Goal: Task Accomplishment & Management: Complete application form

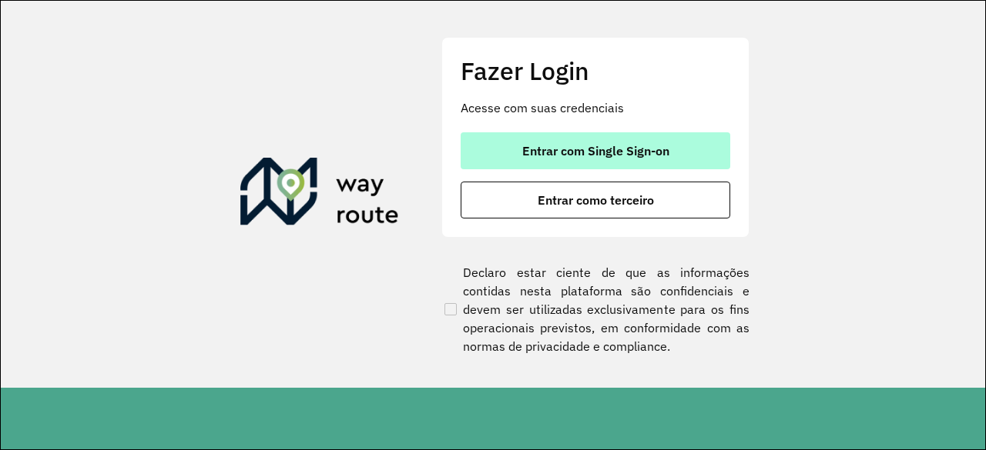
click at [623, 152] on span "Entrar com Single Sign-on" at bounding box center [595, 151] width 147 height 12
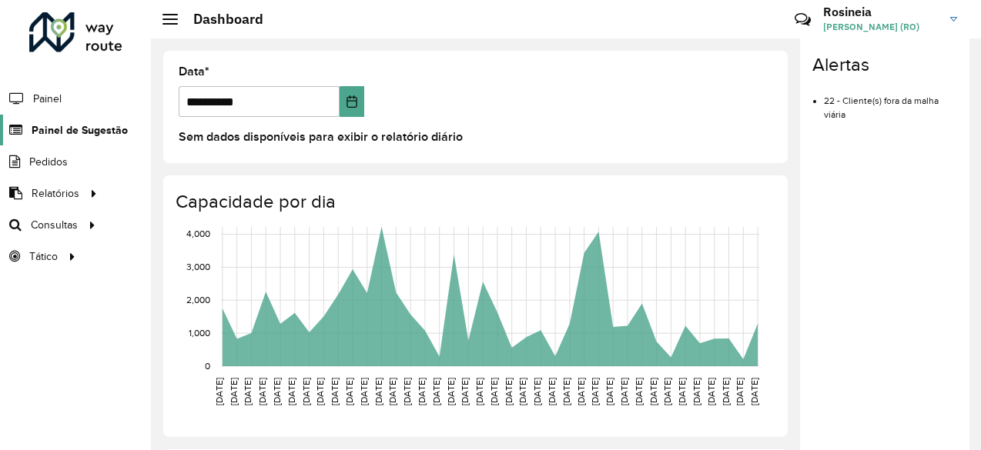
click at [100, 127] on span "Painel de Sugestão" at bounding box center [80, 130] width 96 height 16
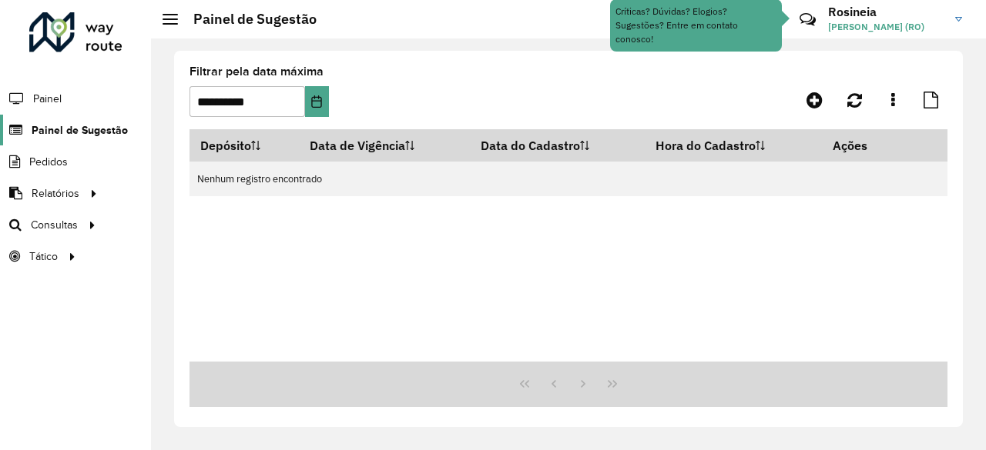
click at [109, 128] on span "Painel de Sugestão" at bounding box center [80, 130] width 96 height 16
click at [75, 132] on span "Painel de Sugestão" at bounding box center [80, 130] width 96 height 16
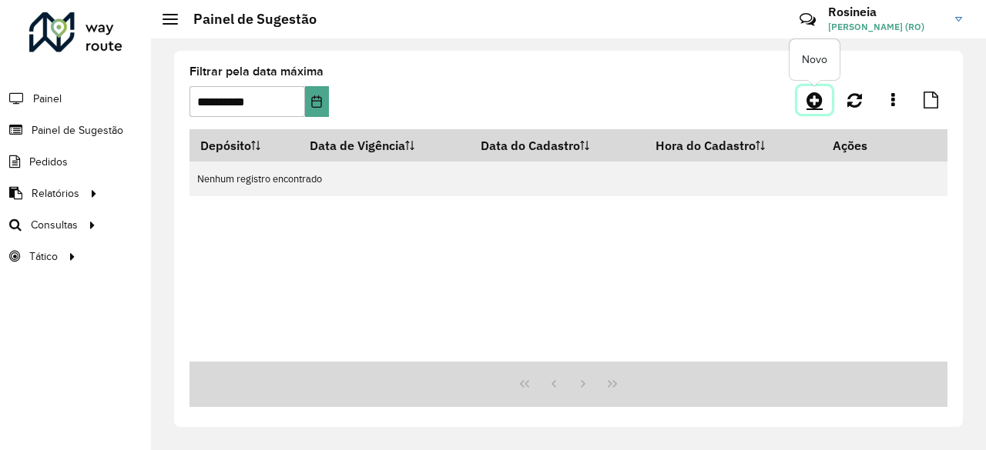
click at [816, 97] on icon at bounding box center [814, 100] width 16 height 18
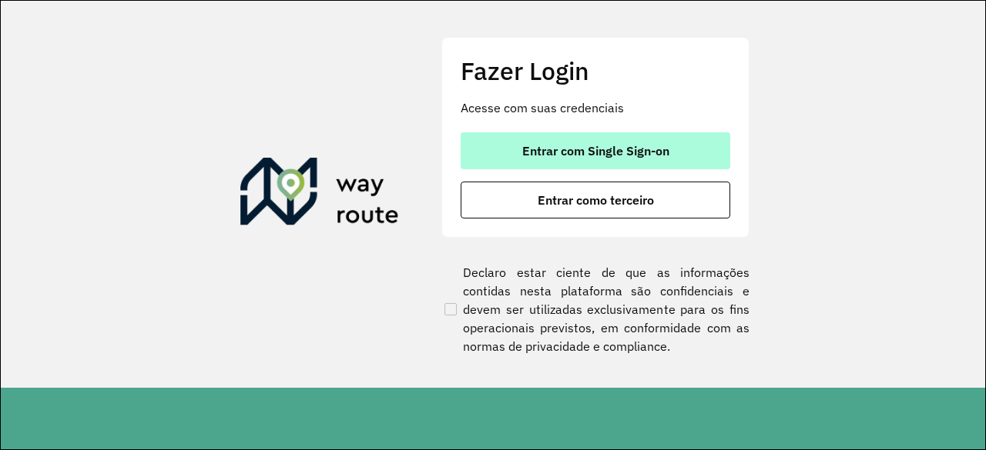
click at [677, 142] on button "Entrar com Single Sign-on" at bounding box center [594, 150] width 269 height 37
click at [646, 148] on span "Entrar com Single Sign-on" at bounding box center [595, 151] width 147 height 12
drag, startPoint x: 564, startPoint y: 152, endPoint x: 574, endPoint y: 151, distance: 10.1
click at [564, 152] on span "Entrar com Single Sign-on" at bounding box center [595, 151] width 147 height 12
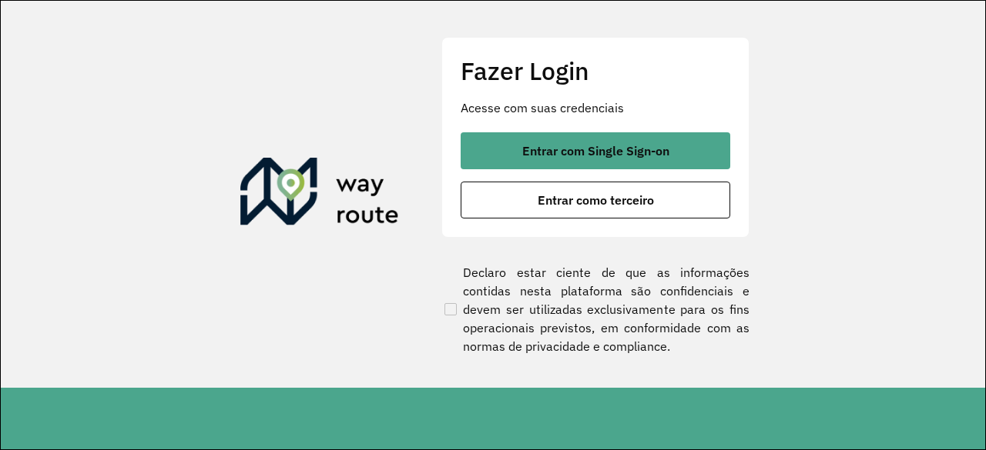
click at [858, 126] on section "Fazer Login Acesse com suas credenciais Entrar com Single Sign-on Entrar como t…" at bounding box center [493, 194] width 984 height 387
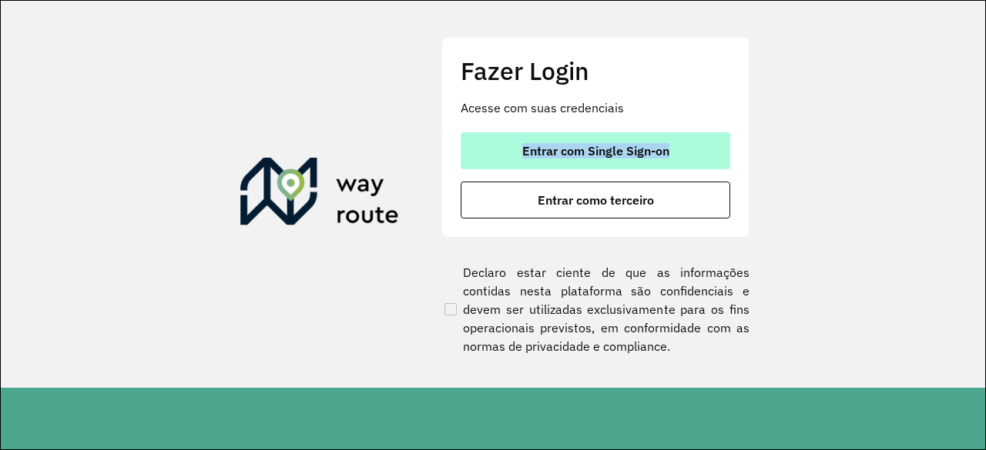
click at [654, 150] on span "Entrar com Single Sign-on" at bounding box center [595, 151] width 147 height 12
click at [656, 149] on span "Entrar com Single Sign-on" at bounding box center [595, 151] width 147 height 12
click at [643, 146] on span "Entrar com Single Sign-on" at bounding box center [595, 151] width 147 height 12
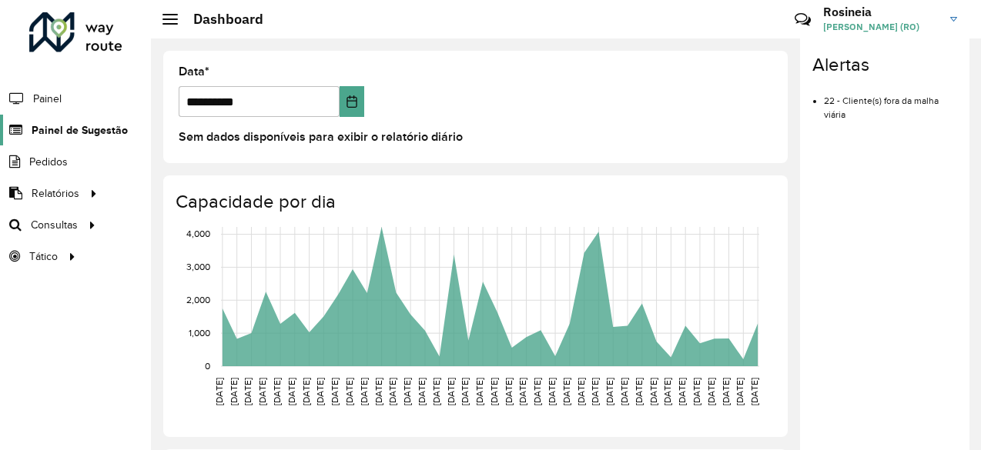
click at [92, 126] on span "Painel de Sugestão" at bounding box center [80, 130] width 96 height 16
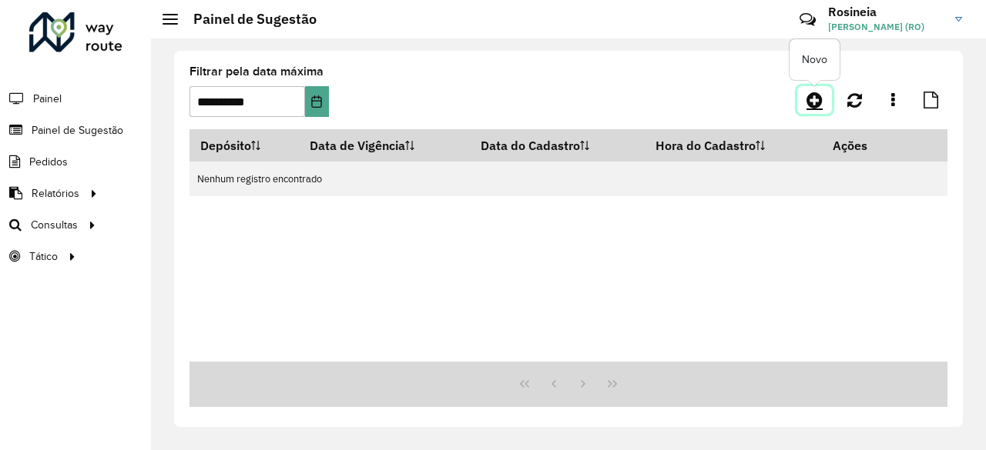
click at [822, 99] on icon at bounding box center [814, 100] width 16 height 18
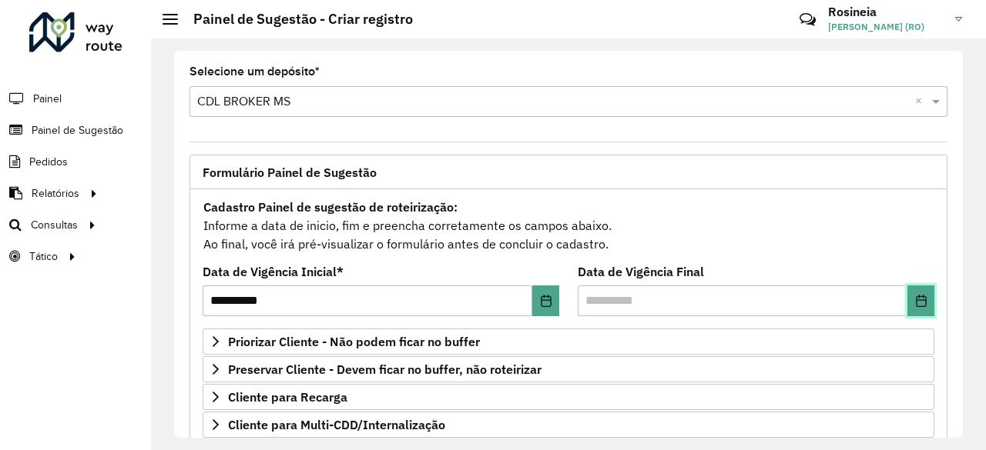
click at [910, 291] on button "Choose Date" at bounding box center [920, 301] width 27 height 31
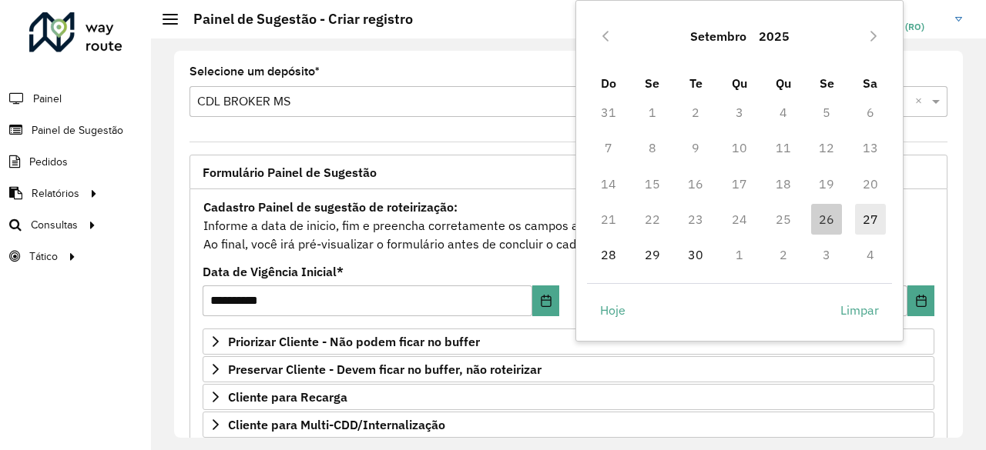
click at [864, 214] on span "27" at bounding box center [870, 219] width 31 height 31
type input "**********"
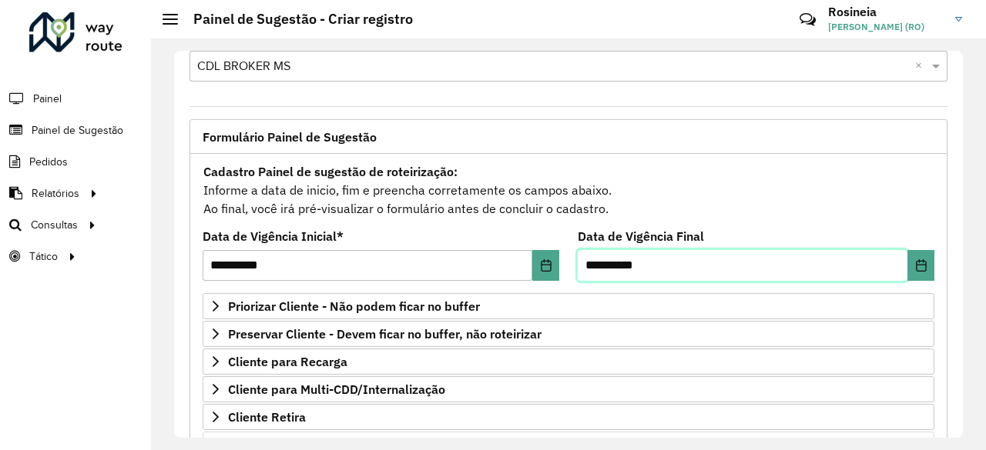
scroll to position [154, 0]
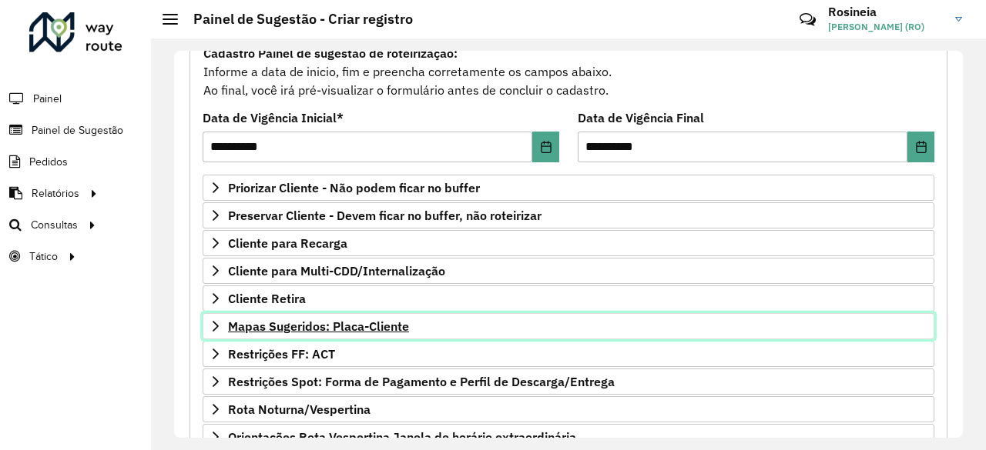
click at [336, 327] on span "Mapas Sugeridos: Placa-Cliente" at bounding box center [318, 326] width 181 height 12
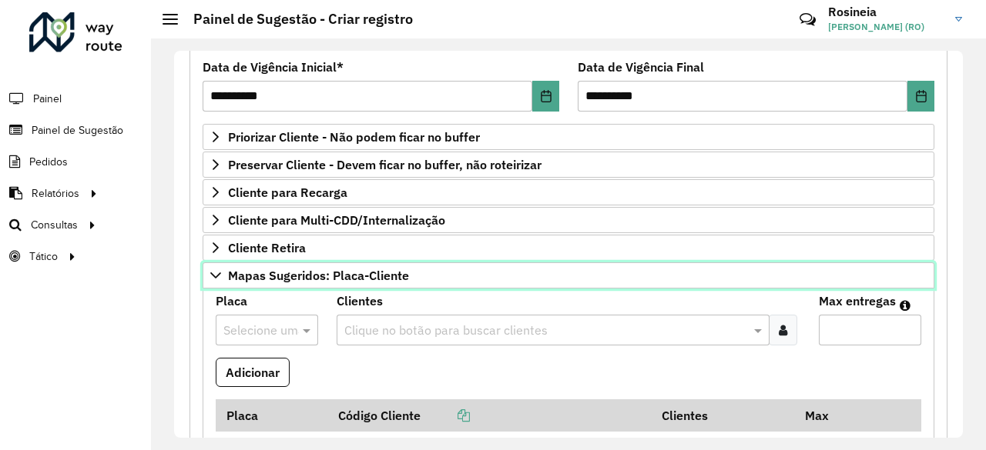
scroll to position [308, 0]
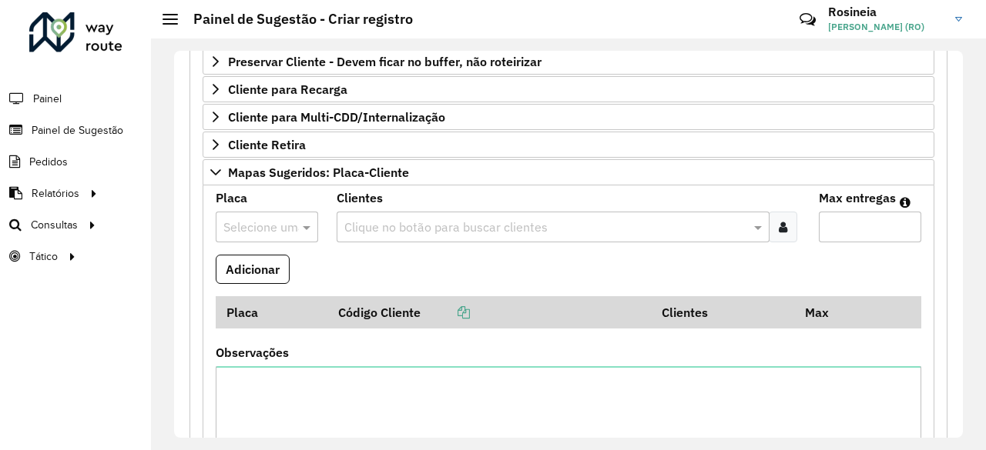
click at [259, 219] on input "text" at bounding box center [251, 228] width 56 height 18
type input "****"
click at [273, 262] on span "QAU2J92" at bounding box center [248, 266] width 53 height 13
click at [385, 223] on input "text" at bounding box center [545, 228] width 410 height 18
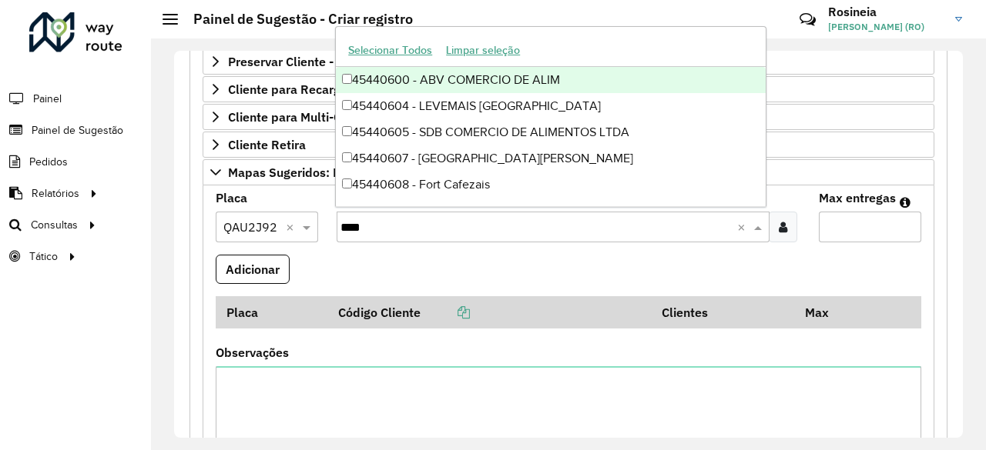
type input "*****"
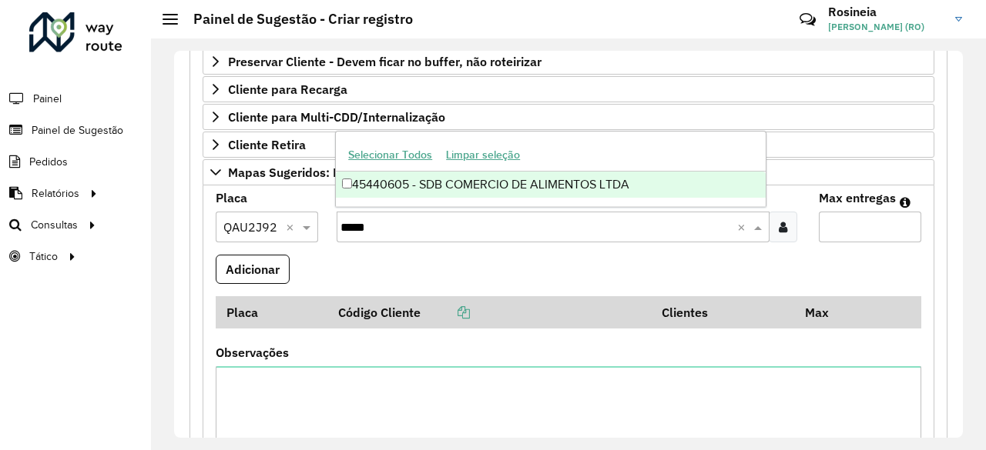
click at [529, 182] on div "45440605 - SDB COMERCIO DE ALIMENTOS LTDA" at bounding box center [551, 185] width 430 height 26
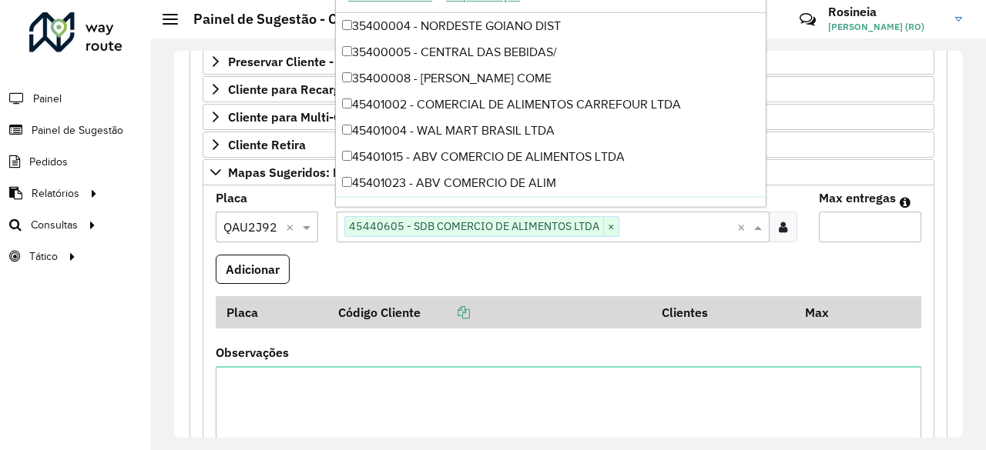
click at [828, 213] on input "Max entregas" at bounding box center [869, 227] width 102 height 31
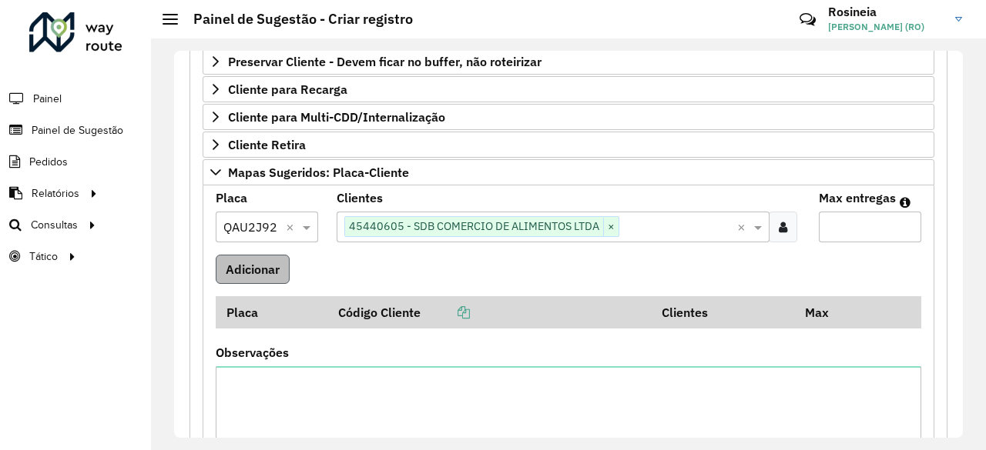
type input "*"
click at [249, 273] on button "Adicionar" at bounding box center [253, 269] width 74 height 29
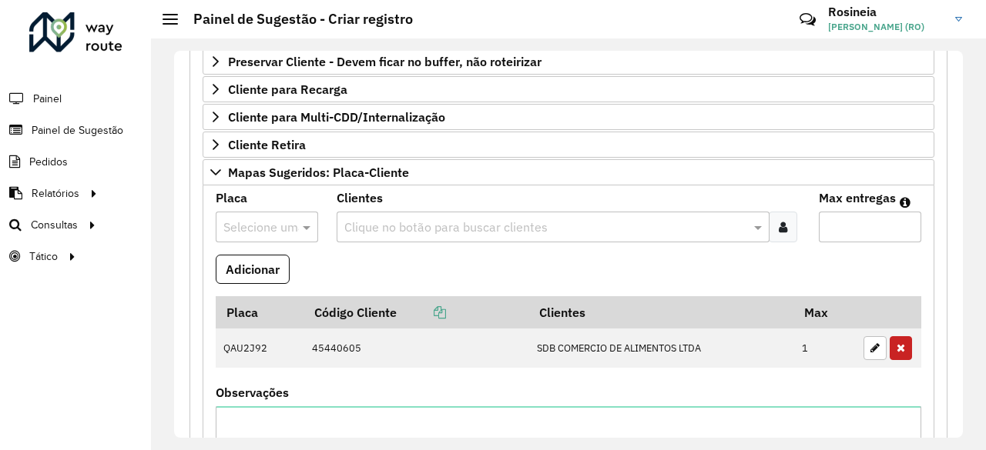
click at [266, 223] on input "text" at bounding box center [251, 228] width 56 height 18
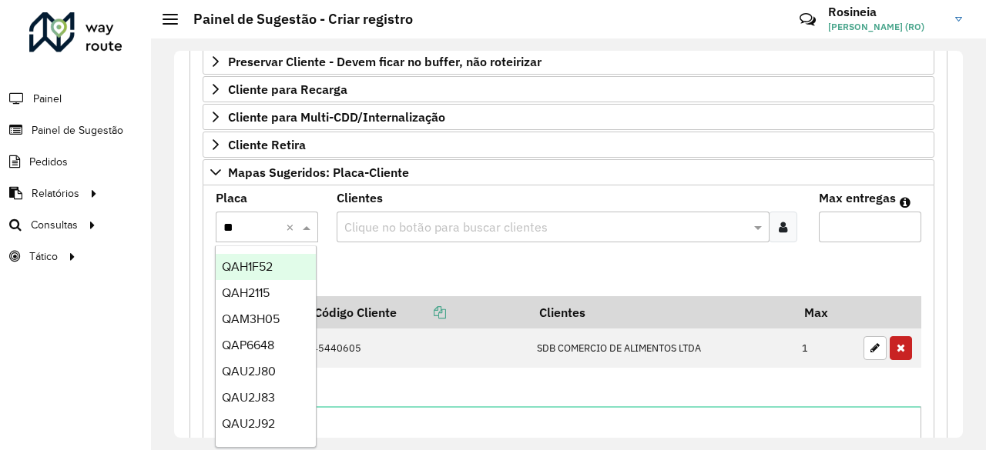
type input "***"
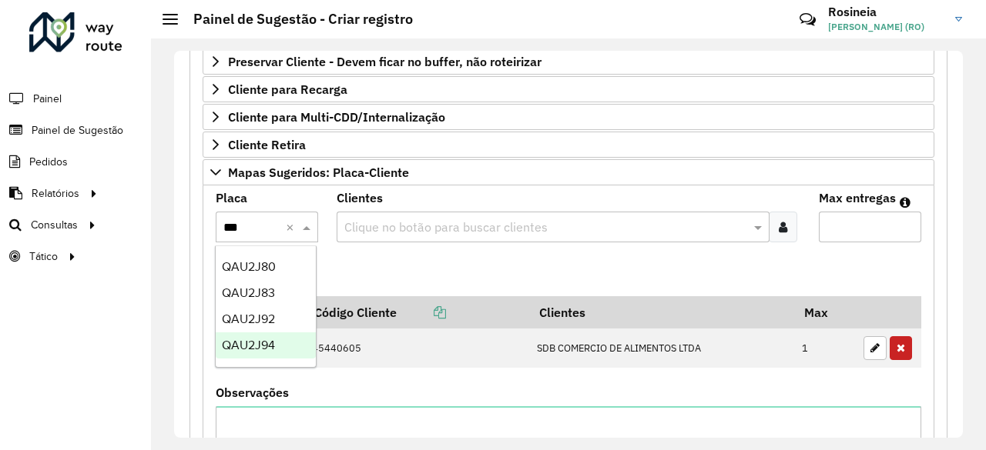
click at [249, 350] on span "QAU2J94" at bounding box center [248, 345] width 53 height 13
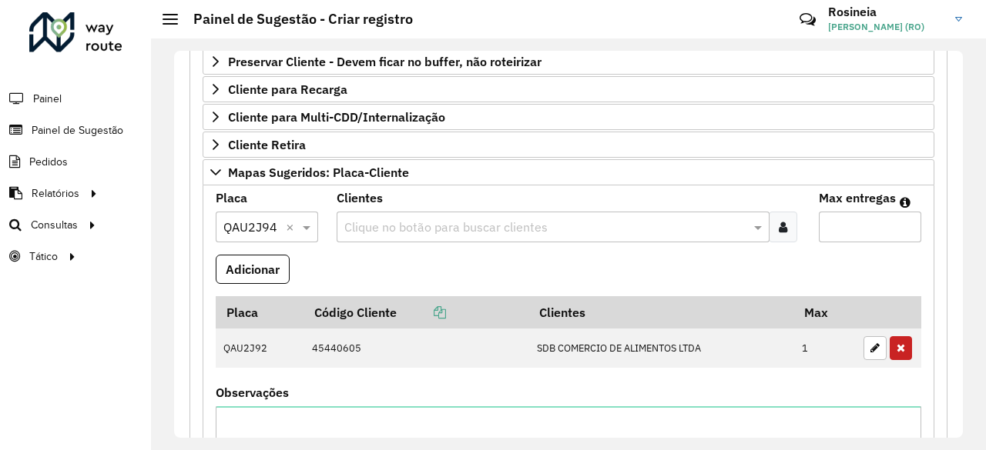
click at [417, 221] on input "text" at bounding box center [545, 228] width 410 height 18
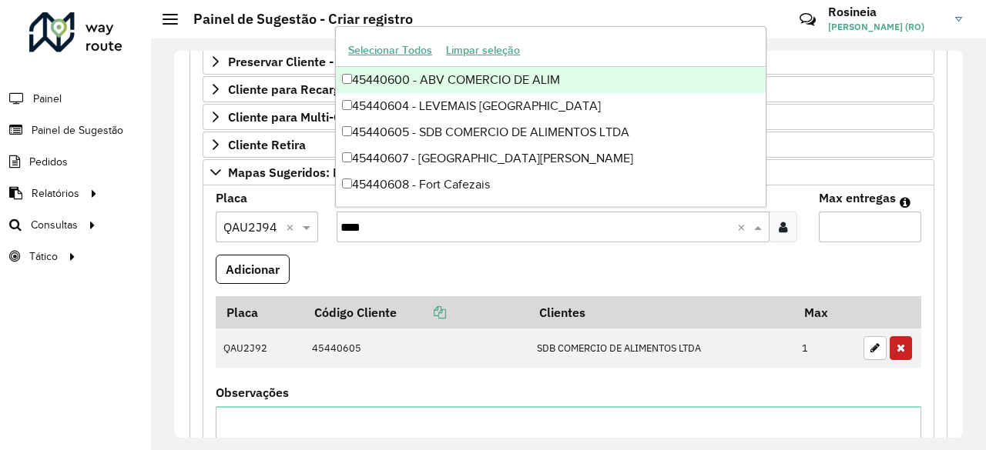
type input "*****"
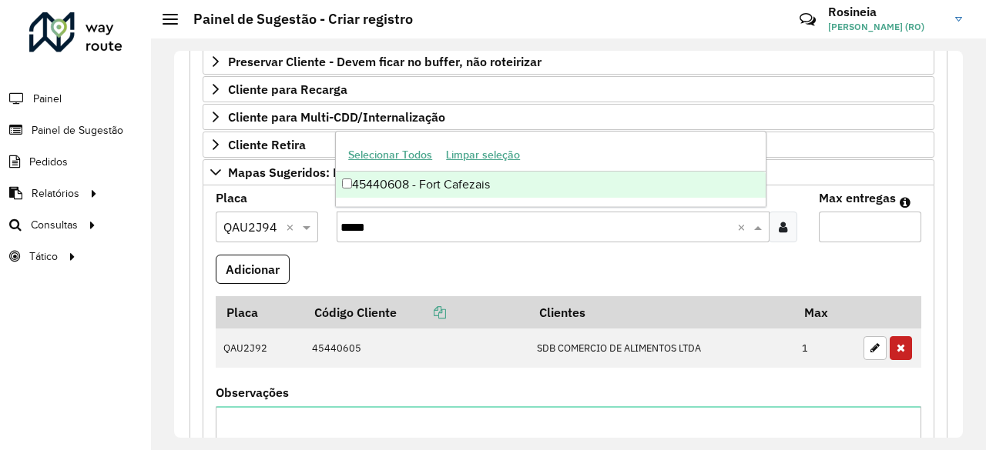
drag, startPoint x: 507, startPoint y: 186, endPoint x: 686, endPoint y: 208, distance: 180.8
click at [507, 186] on div "45440608 - Fort Cafezais" at bounding box center [551, 185] width 430 height 26
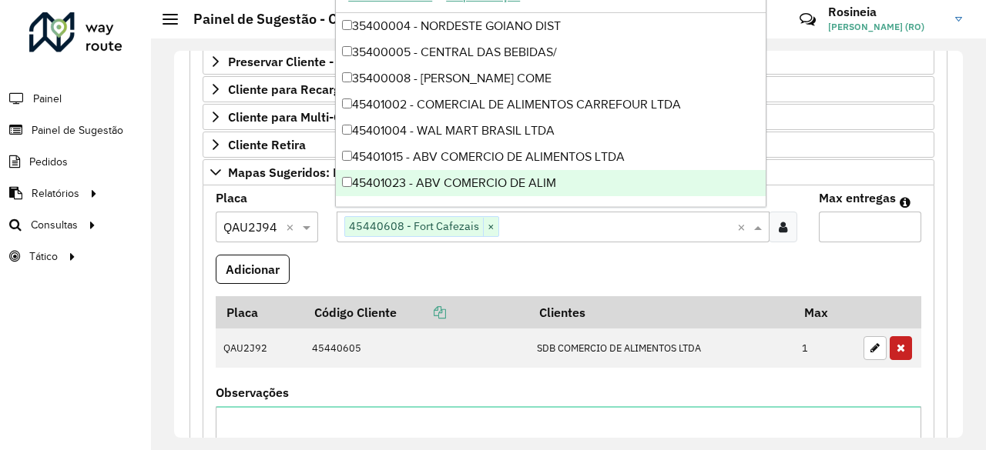
drag, startPoint x: 864, startPoint y: 216, endPoint x: 864, endPoint y: 225, distance: 8.5
click at [864, 217] on input "Max entregas" at bounding box center [869, 227] width 102 height 31
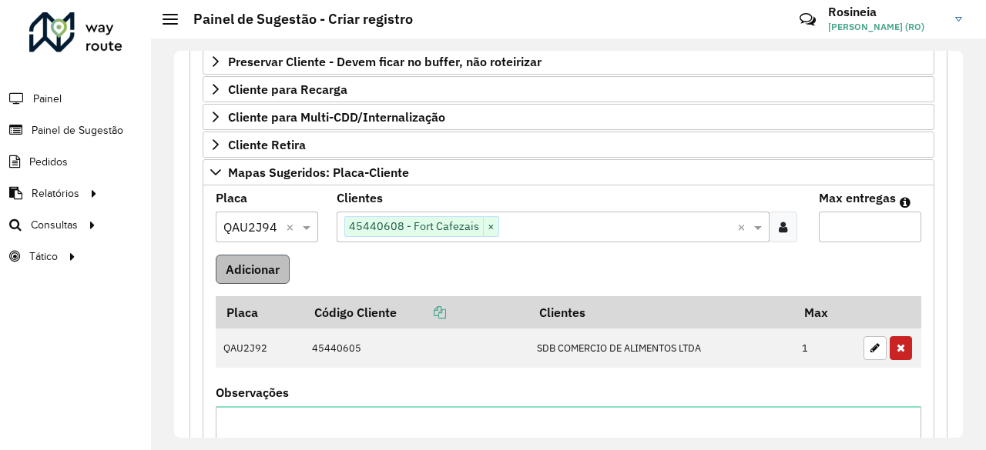
type input "*"
click at [269, 267] on button "Adicionar" at bounding box center [253, 269] width 74 height 29
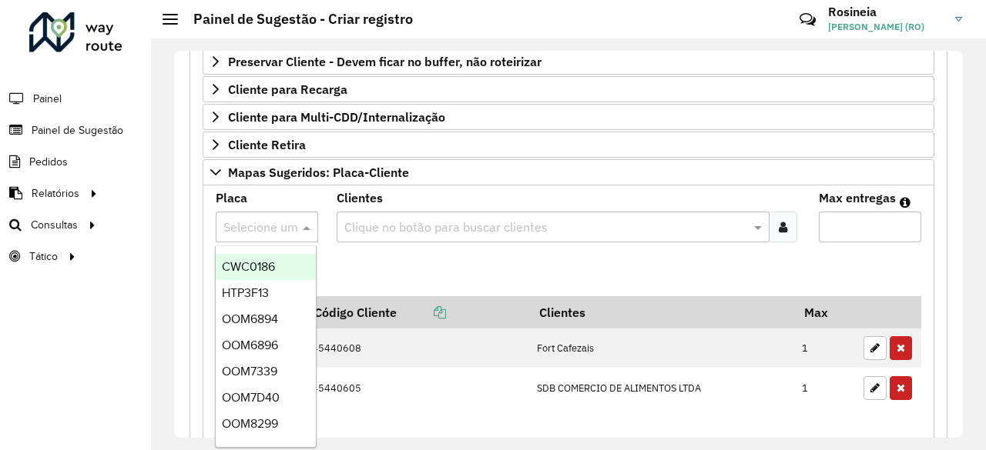
click at [260, 227] on input "text" at bounding box center [251, 228] width 56 height 18
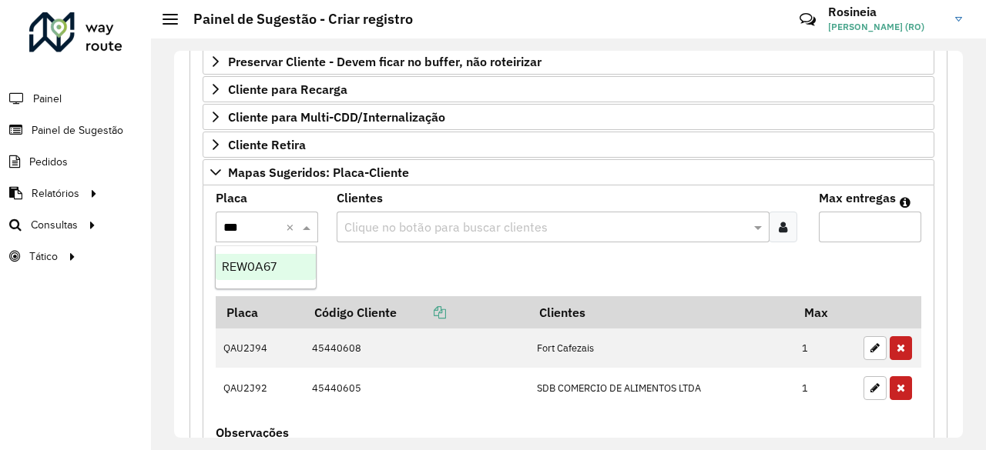
type input "****"
drag, startPoint x: 242, startPoint y: 267, endPoint x: 425, endPoint y: 232, distance: 186.6
click at [242, 268] on span "REW0A67" at bounding box center [249, 266] width 55 height 13
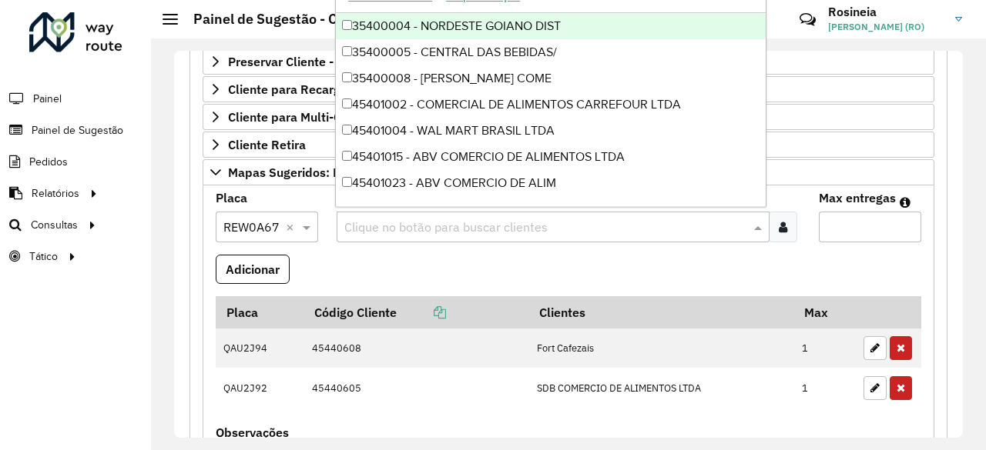
click at [408, 219] on input "text" at bounding box center [545, 228] width 410 height 18
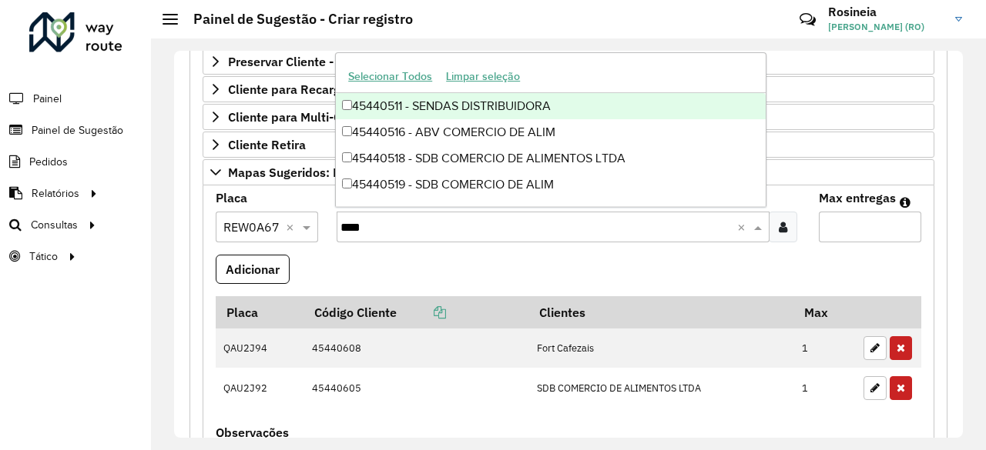
type input "*****"
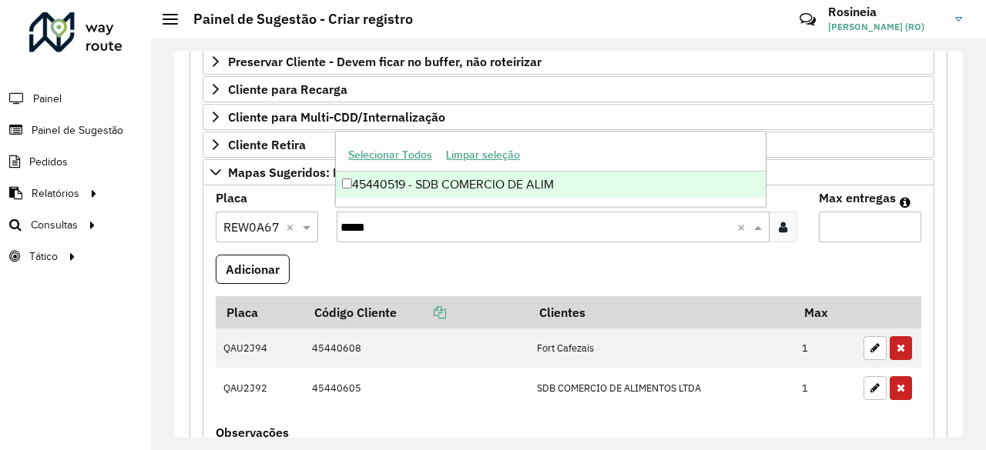
click at [659, 193] on div "45440519 - SDB COMERCIO DE ALIM" at bounding box center [551, 185] width 430 height 26
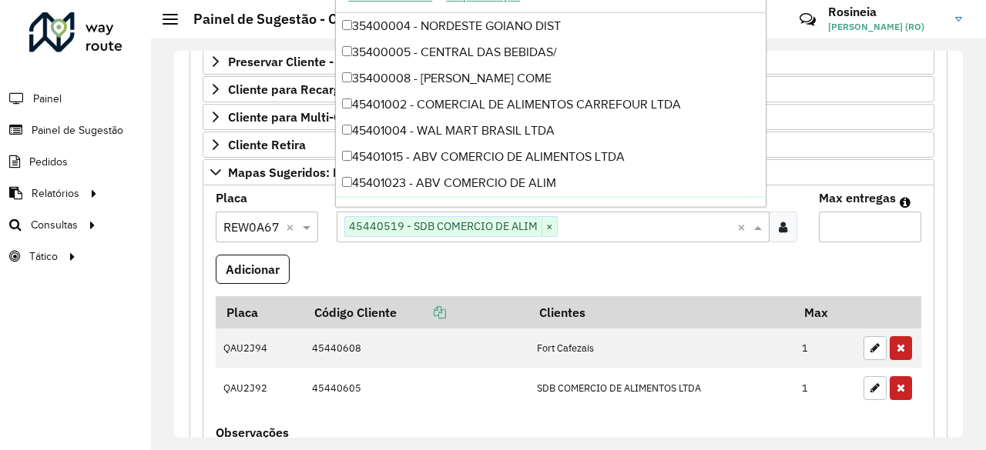
click at [872, 218] on input "Max entregas" at bounding box center [869, 227] width 102 height 31
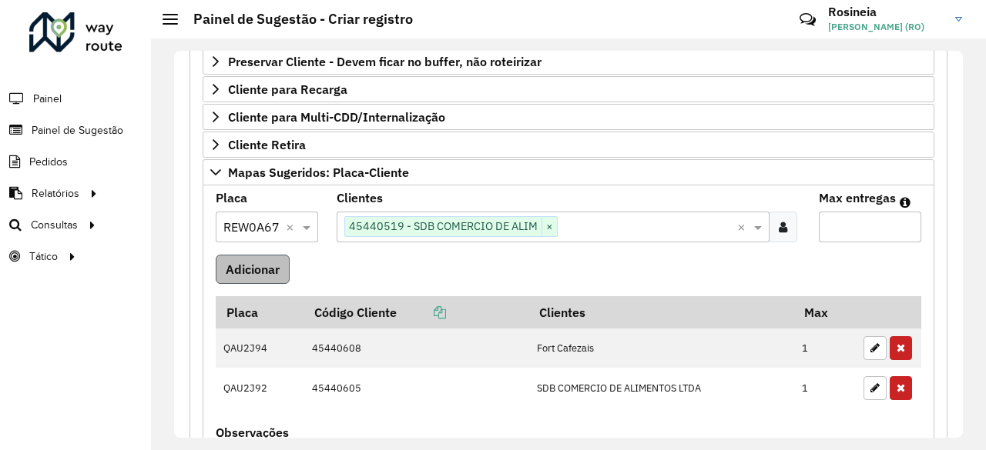
type input "*"
click at [266, 273] on button "Adicionar" at bounding box center [253, 269] width 74 height 29
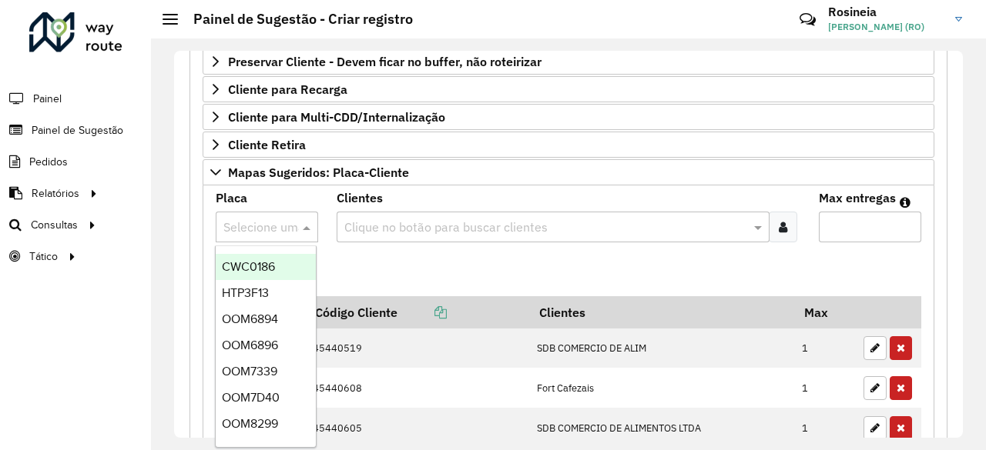
click at [251, 223] on input "text" at bounding box center [251, 228] width 56 height 18
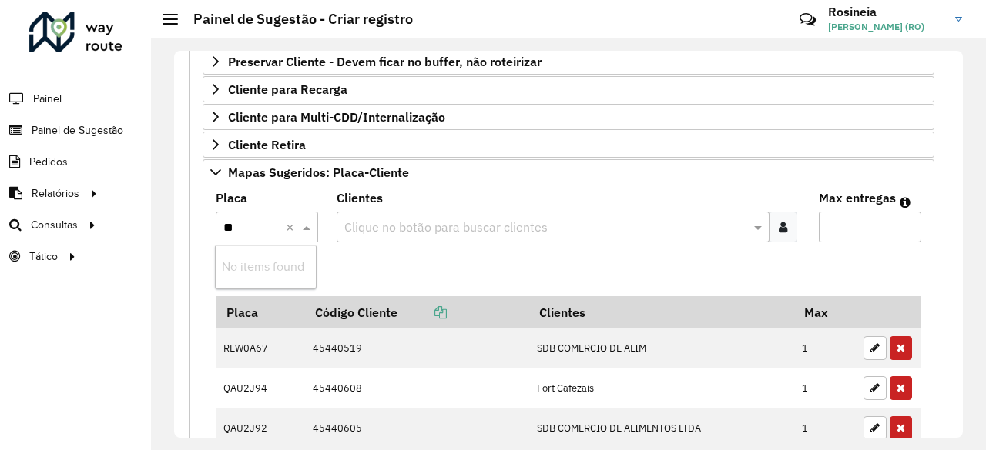
type input "*"
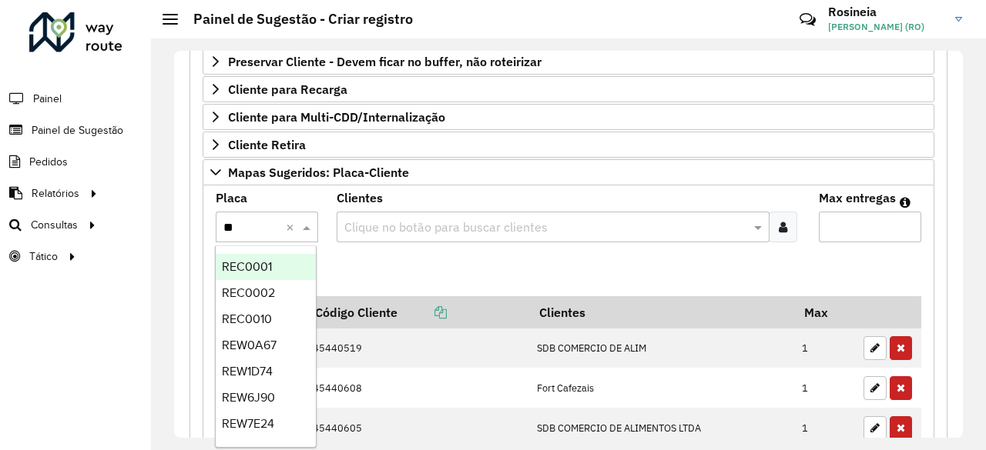
type input "***"
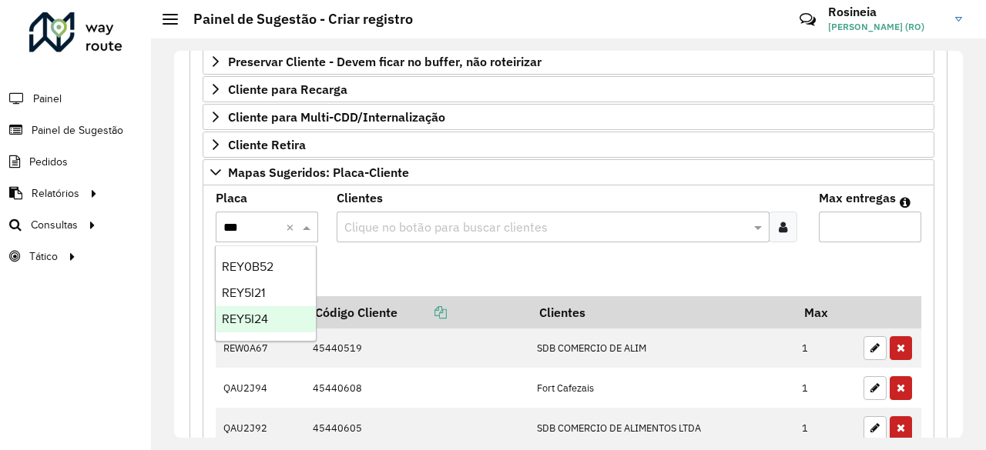
click at [266, 309] on div "REY5I24" at bounding box center [266, 319] width 100 height 26
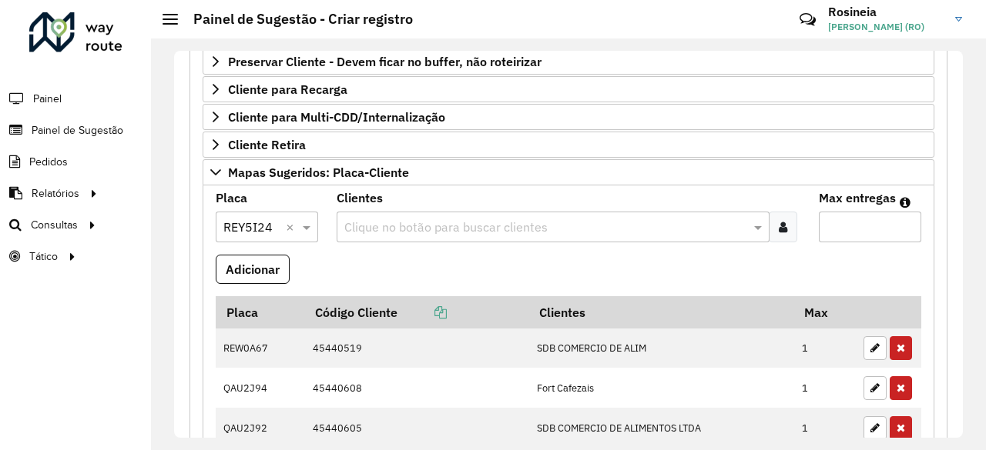
click at [406, 232] on div "Clique no botão para buscar clientes" at bounding box center [552, 227] width 433 height 31
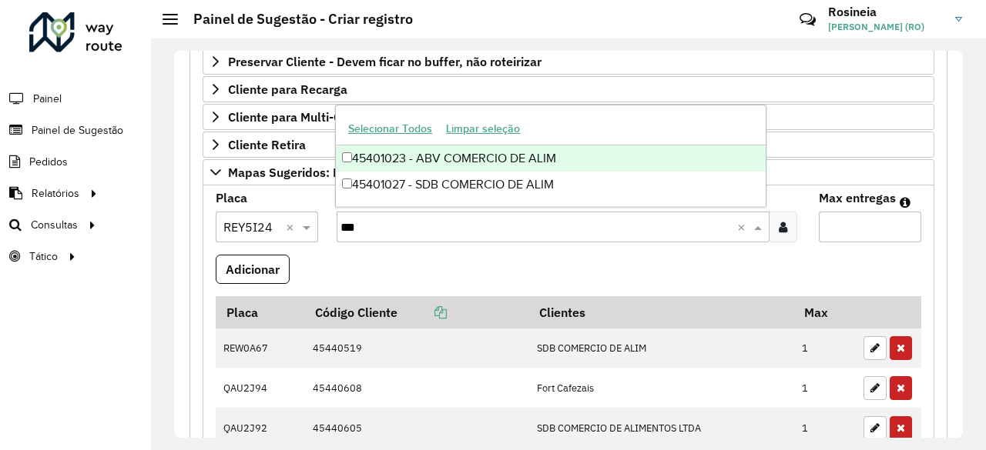
type input "****"
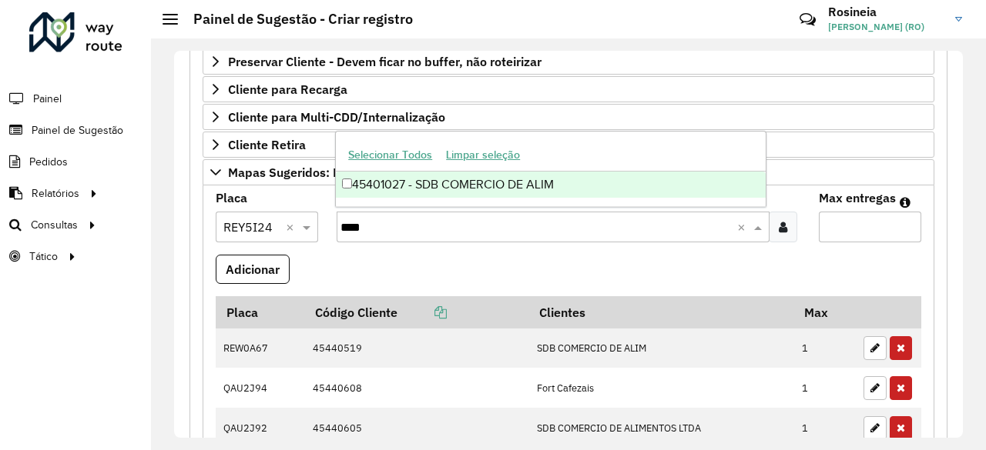
click at [553, 189] on div "45401027 - SDB COMERCIO DE ALIM" at bounding box center [551, 185] width 430 height 26
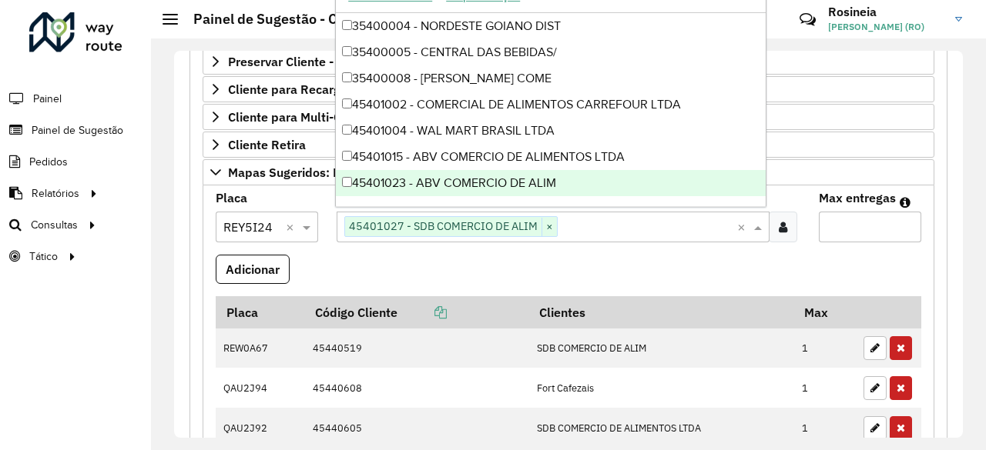
click at [842, 219] on input "Max entregas" at bounding box center [869, 227] width 102 height 31
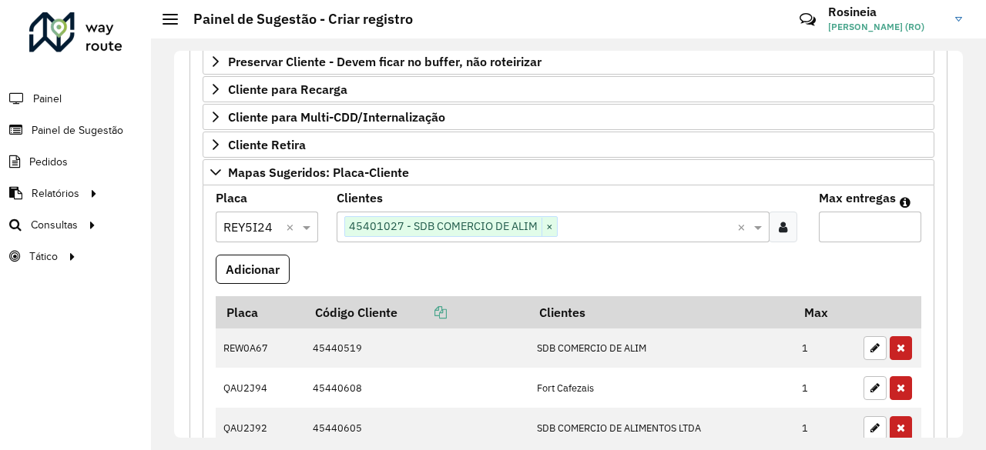
type input "*"
click at [246, 259] on button "Adicionar" at bounding box center [253, 269] width 74 height 29
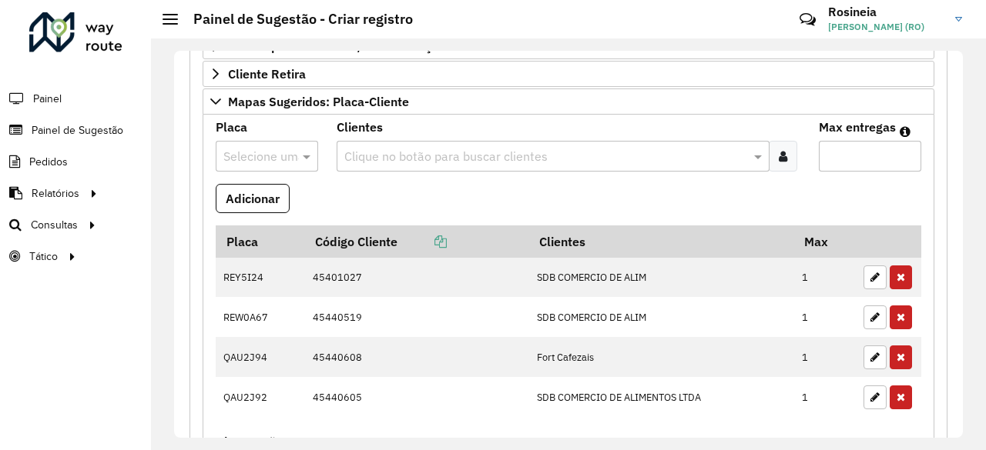
scroll to position [539, 0]
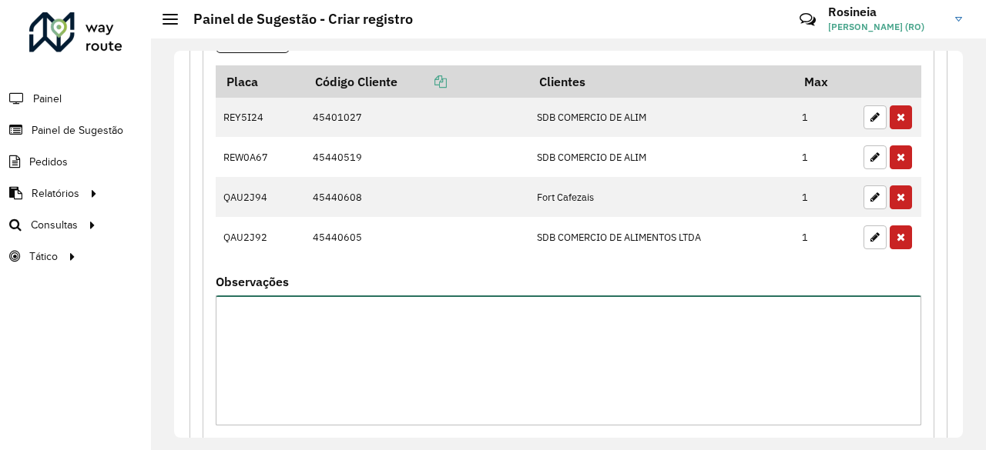
click at [365, 310] on textarea "Observações" at bounding box center [568, 361] width 705 height 130
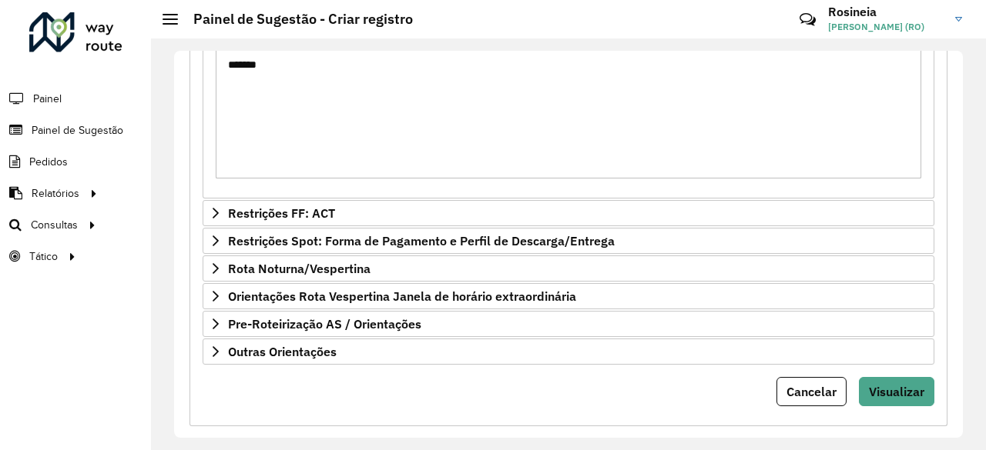
scroll to position [796, 0]
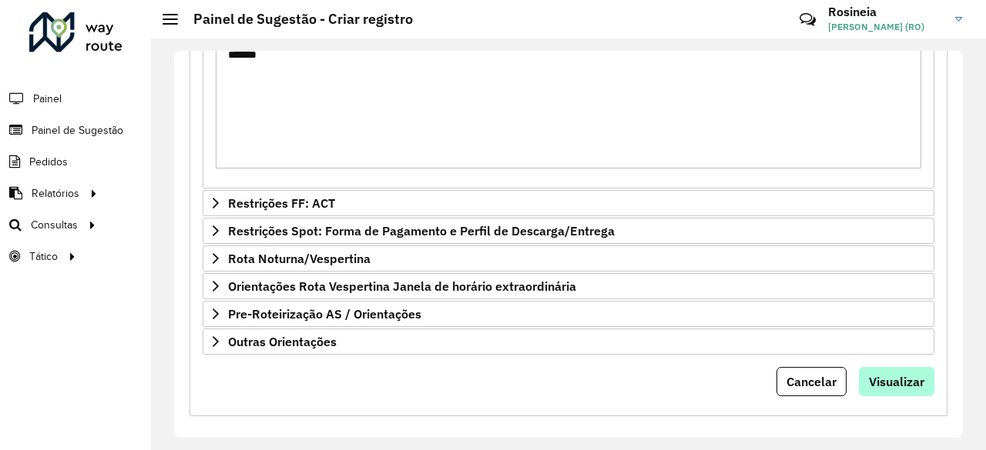
type textarea "*******"
click at [918, 374] on span "Visualizar" at bounding box center [896, 381] width 55 height 15
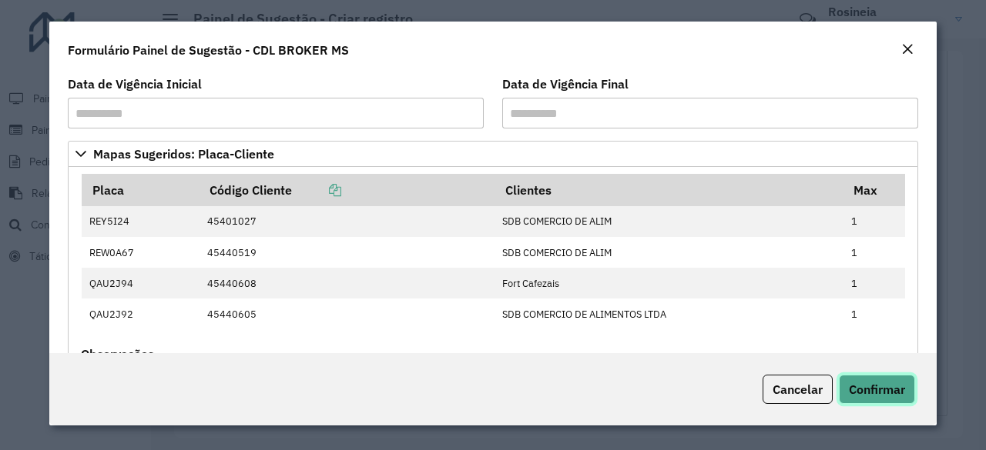
click at [902, 383] on button "Confirmar" at bounding box center [877, 389] width 76 height 29
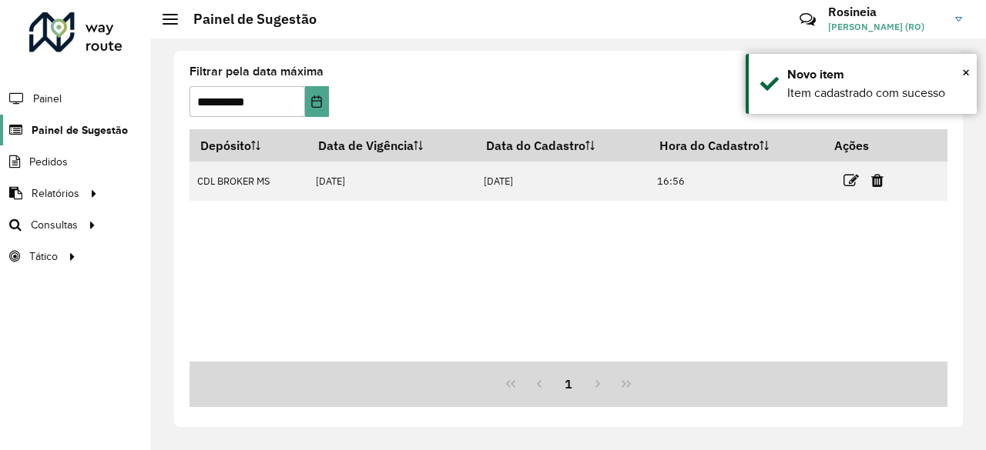
click at [78, 126] on span "Painel de Sugestão" at bounding box center [80, 130] width 96 height 16
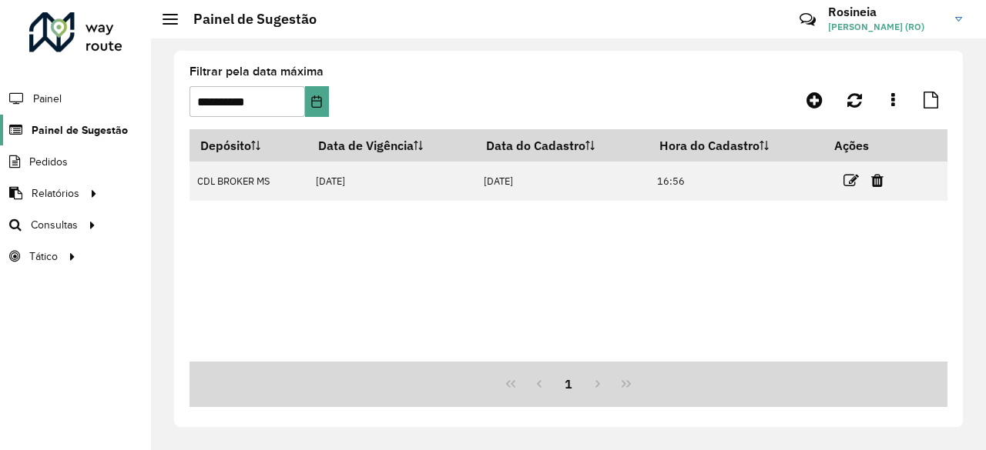
click at [81, 129] on span "Painel de Sugestão" at bounding box center [80, 130] width 96 height 16
click at [32, 126] on span "Painel de Sugestão" at bounding box center [80, 130] width 96 height 16
